Goal: Transaction & Acquisition: Download file/media

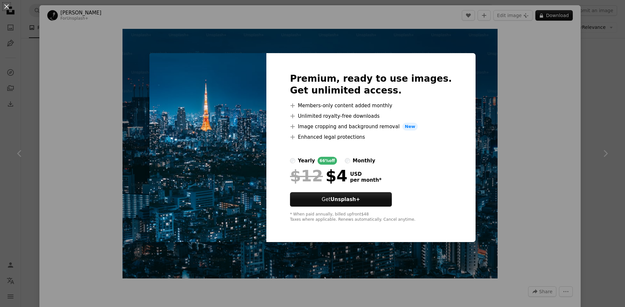
scroll to position [158, 0]
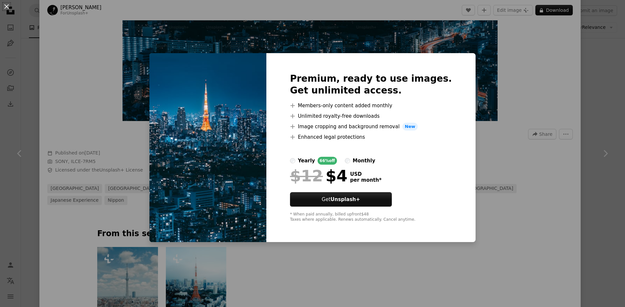
click at [569, 77] on div "An X shape Premium, ready to use images. Get unlimited access. A plus sign Memb…" at bounding box center [312, 153] width 625 height 307
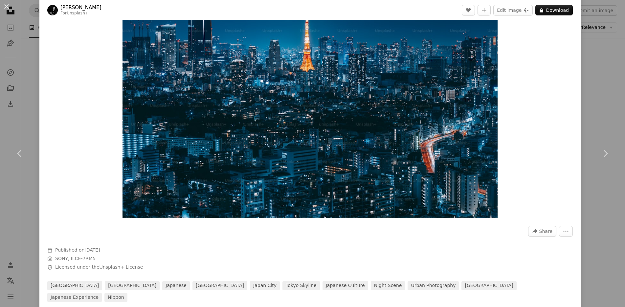
scroll to position [39, 0]
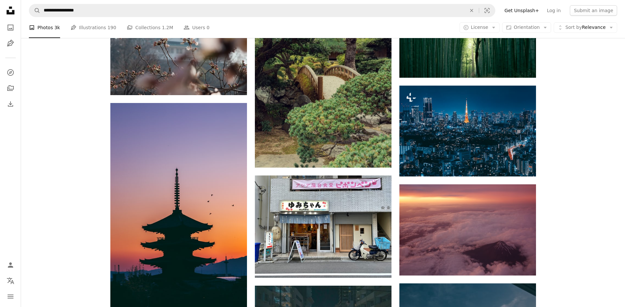
scroll to position [4180, 0]
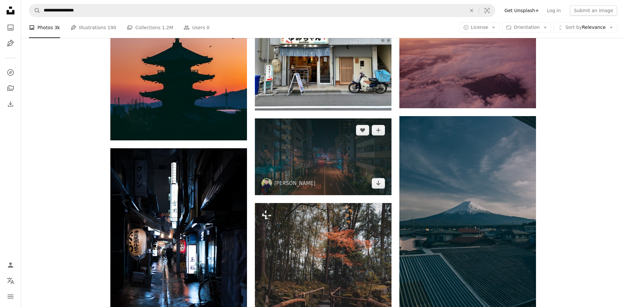
click at [300, 118] on img at bounding box center [323, 156] width 137 height 77
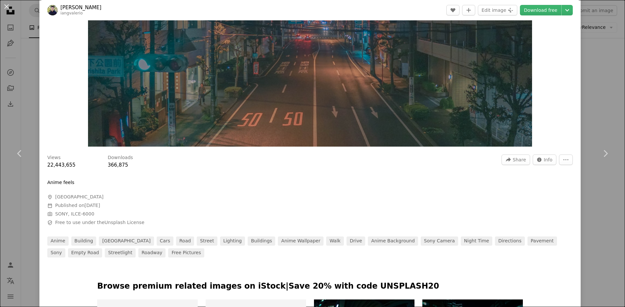
scroll to position [118, 0]
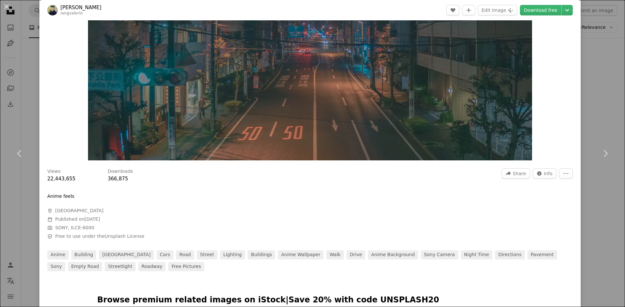
click at [9, 103] on div "An X shape Chevron left Chevron right [PERSON_NAME] A heart A plus sign Edit im…" at bounding box center [312, 153] width 625 height 307
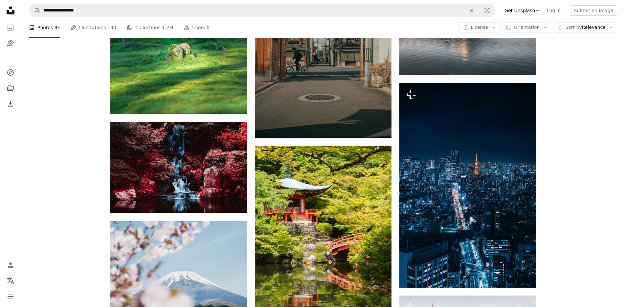
scroll to position [4816, 0]
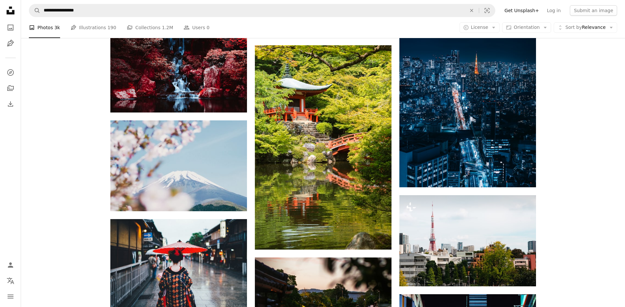
drag, startPoint x: 188, startPoint y: 25, endPoint x: 95, endPoint y: 225, distance: 220.8
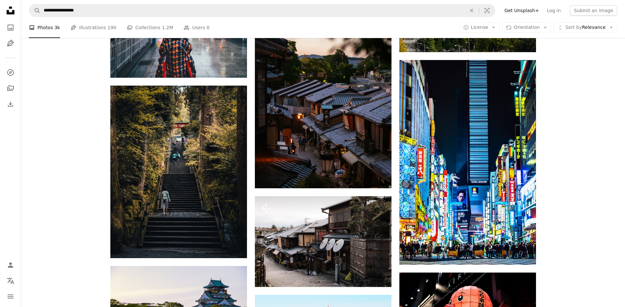
scroll to position [4983, 0]
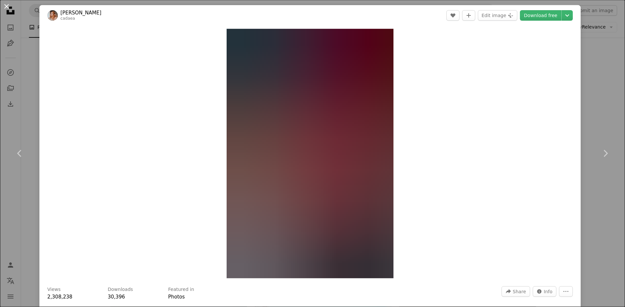
scroll to position [5586, 0]
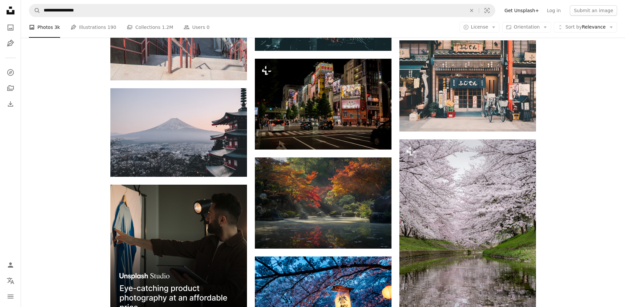
scroll to position [904, 0]
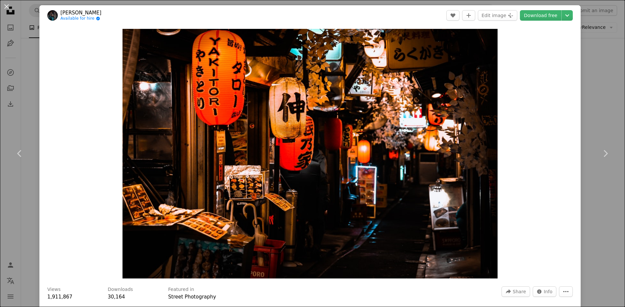
click at [568, 290] on button "More Actions" at bounding box center [566, 292] width 14 height 11
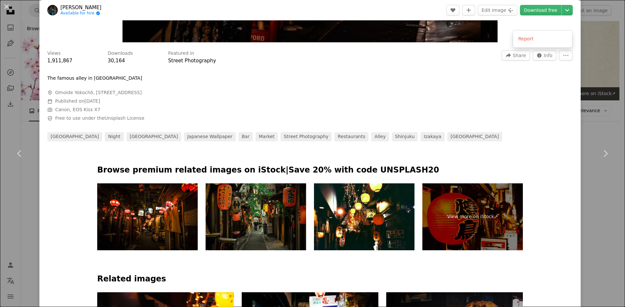
scroll to position [904, 0]
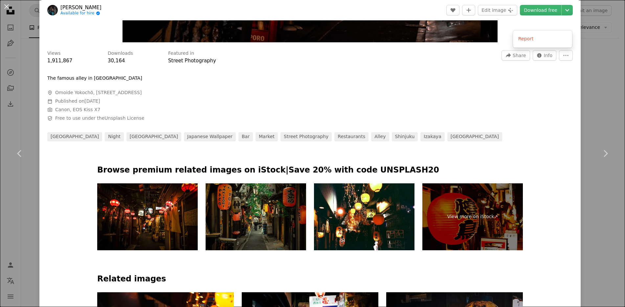
click at [595, 93] on dialog "An X shape Chevron left Chevron right Pema G. Lama Available for hire A checkma…" at bounding box center [312, 153] width 625 height 307
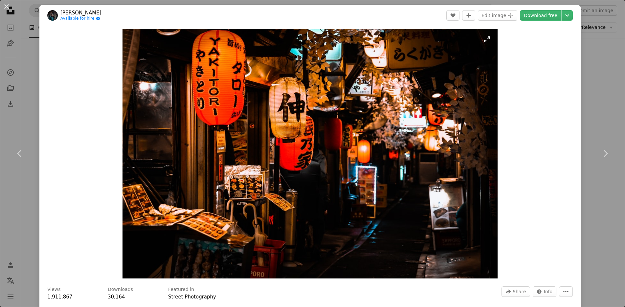
scroll to position [197, 0]
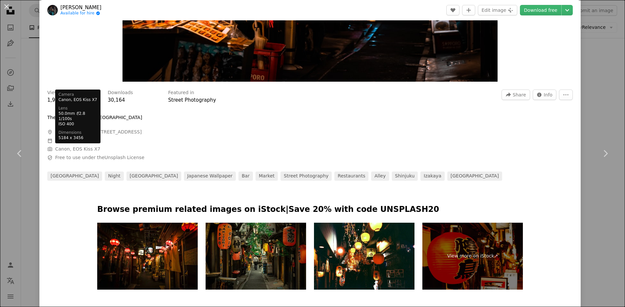
drag, startPoint x: 54, startPoint y: 149, endPoint x: 79, endPoint y: 149, distance: 24.3
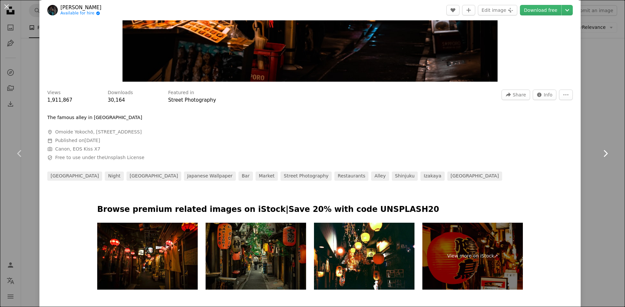
scroll to position [803, 0]
click at [590, 126] on link "Chevron right" at bounding box center [604, 153] width 39 height 63
click at [550, 15] on link "Download free" at bounding box center [540, 10] width 41 height 11
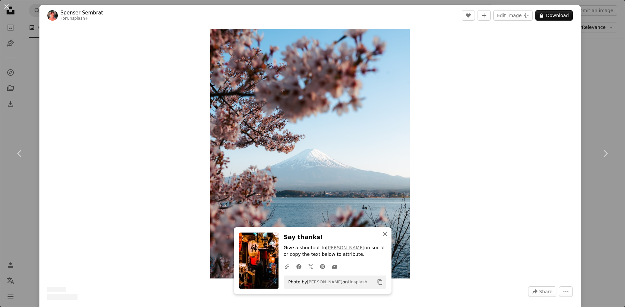
click at [383, 235] on icon "button" at bounding box center [384, 234] width 5 height 5
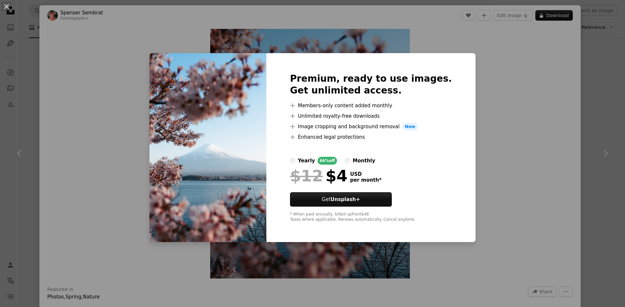
click at [494, 101] on div "An X shape Premium, ready to use images. Get unlimited access. A plus sign Memb…" at bounding box center [312, 153] width 625 height 307
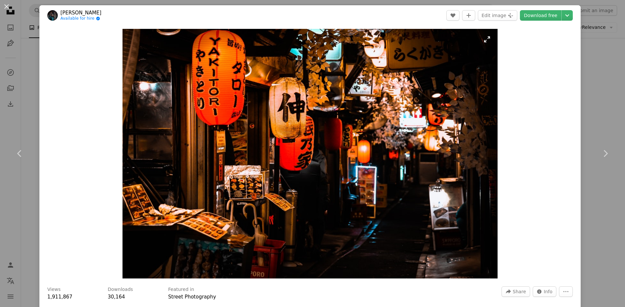
scroll to position [803, 0]
click at [567, 16] on icon "Chevron down" at bounding box center [567, 15] width 11 height 8
click at [546, 43] on span "( 1920 x 1280 )" at bounding box center [548, 43] width 32 height 5
